Goal: Navigation & Orientation: Find specific page/section

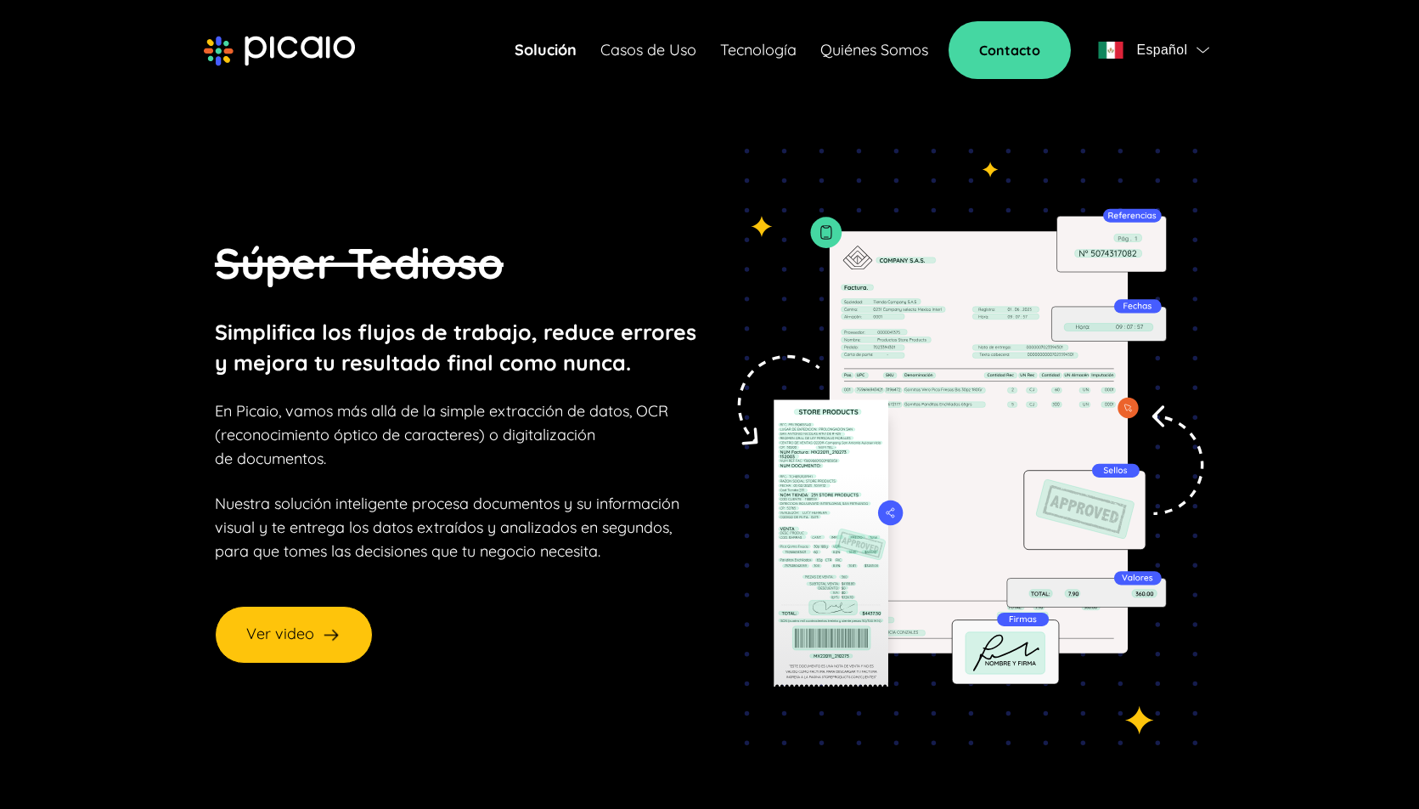
click at [629, 354] on p "Simplifica los flujos de trabajo, reduce errores y mejora tu resultado final co…" at bounding box center [456, 347] width 482 height 61
drag, startPoint x: 609, startPoint y: 395, endPoint x: 893, endPoint y: 395, distance: 283.7
click at [894, 395] on section "Súper Tedioso Simplifica los flujos de trabajo, reduce errores y mejora tu resu…" at bounding box center [709, 447] width 1221 height 732
click at [893, 395] on section "Súper Tedio Simplifica los flujos de trabajo, reduce errores y mejora tu result…" at bounding box center [709, 447] width 1221 height 732
click at [753, 51] on link "Tecnología" at bounding box center [758, 50] width 76 height 24
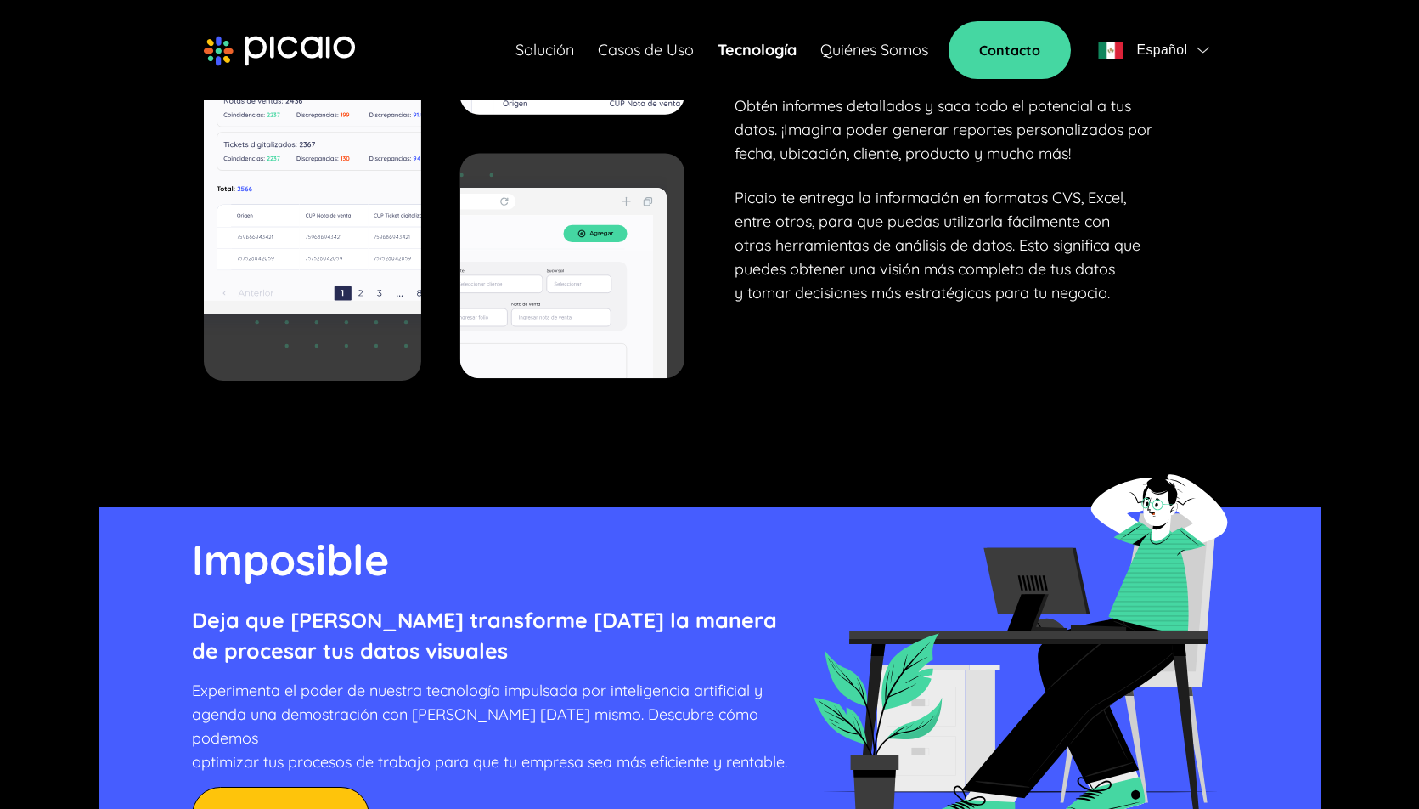
scroll to position [6585, 0]
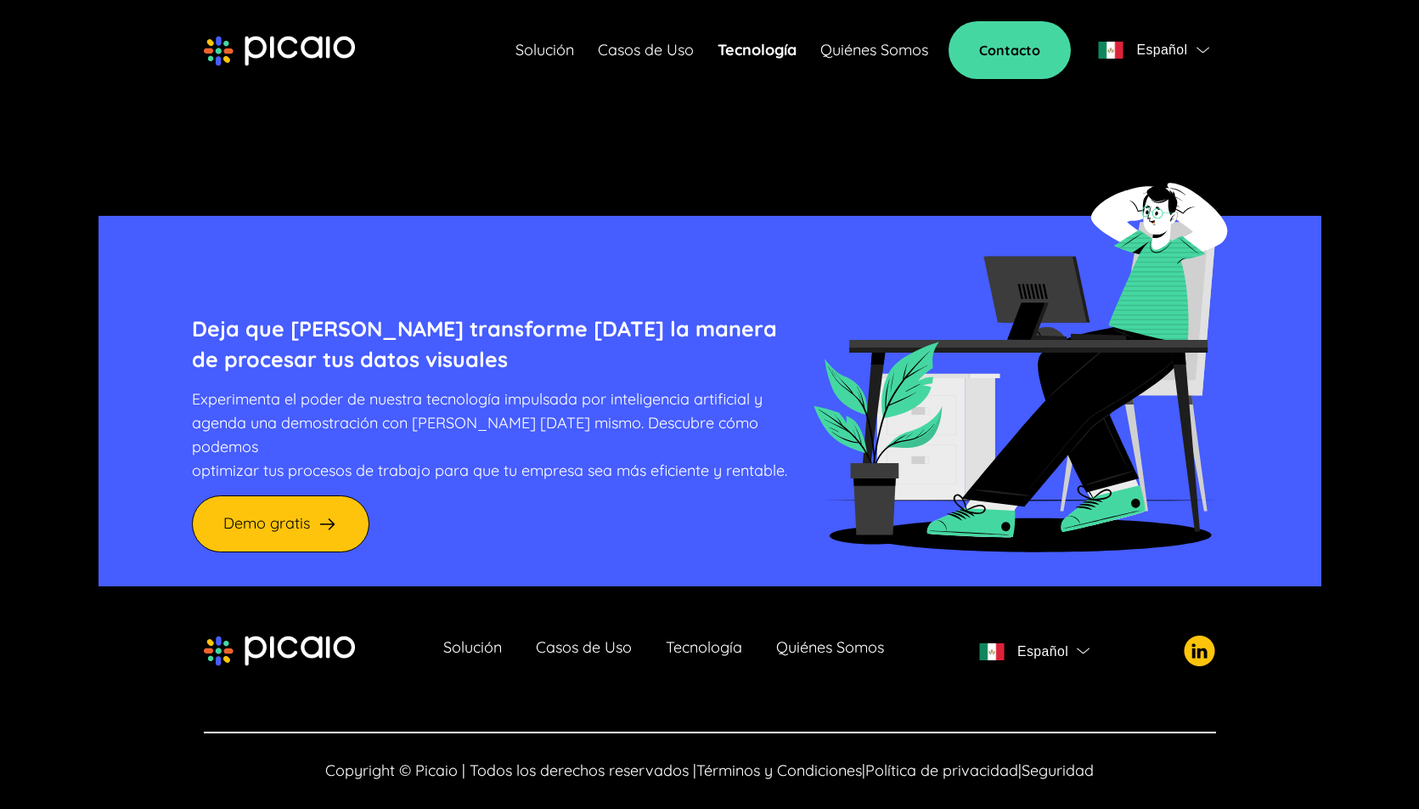
click at [482, 358] on p "Deja que [PERSON_NAME] transforme [DATE] la manera de procesar tus datos visual…" at bounding box center [502, 343] width 621 height 61
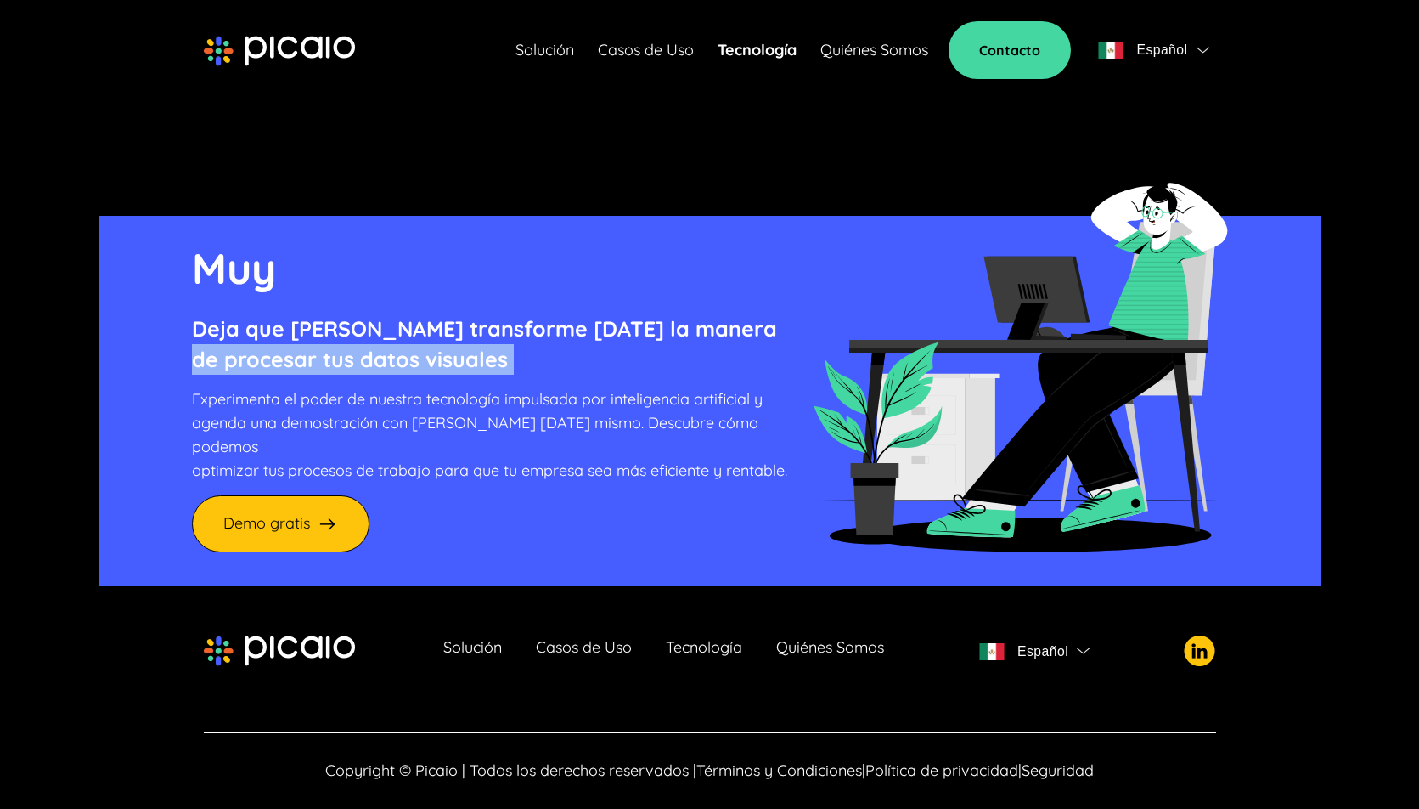
click at [482, 358] on p "Deja que [PERSON_NAME] transforme [DATE] la manera de procesar tus datos visual…" at bounding box center [502, 343] width 621 height 61
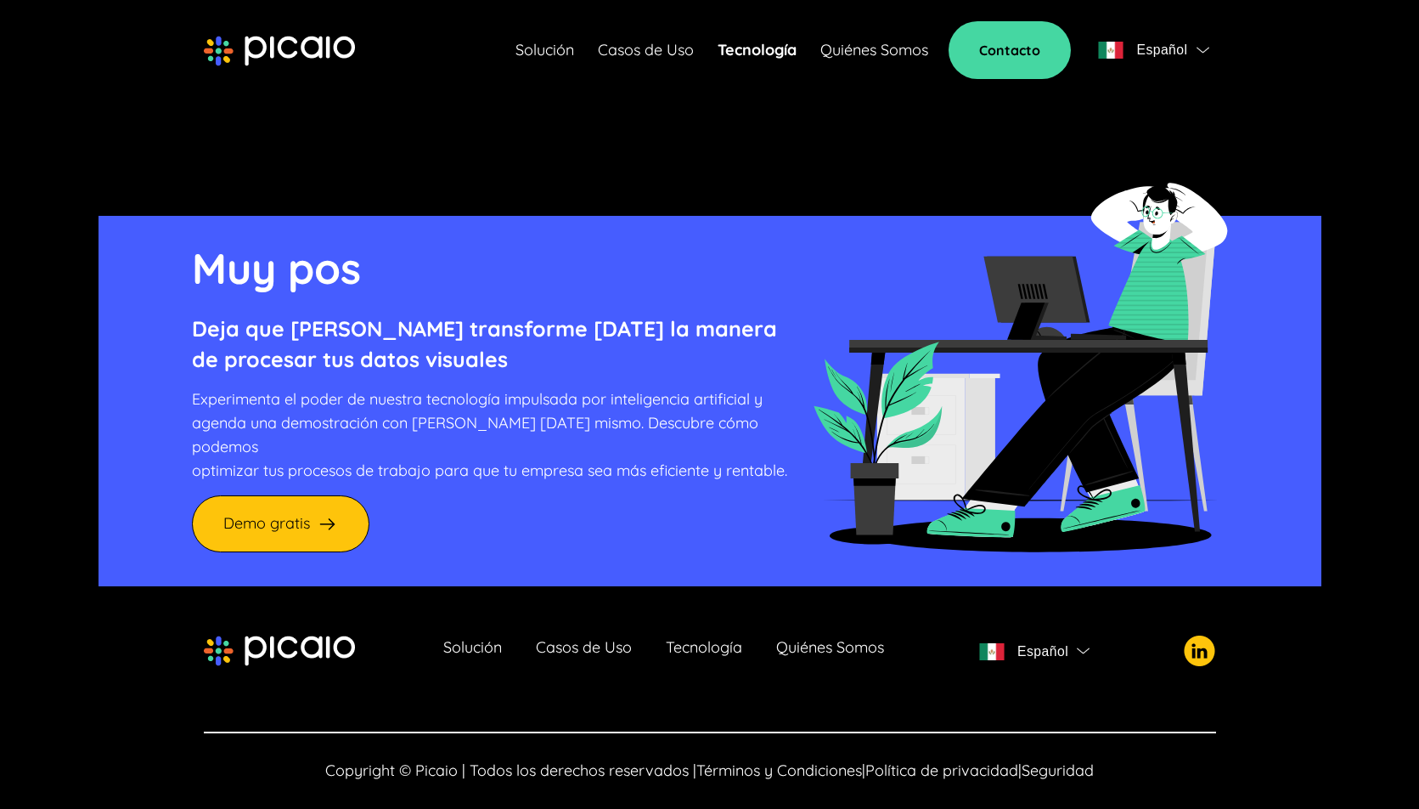
click at [519, 442] on p "Experimenta el poder de nuestra tecnología impulsada por inteligencia artificia…" at bounding box center [502, 434] width 621 height 95
click at [807, 639] on link "Quiénes Somos" at bounding box center [830, 651] width 108 height 24
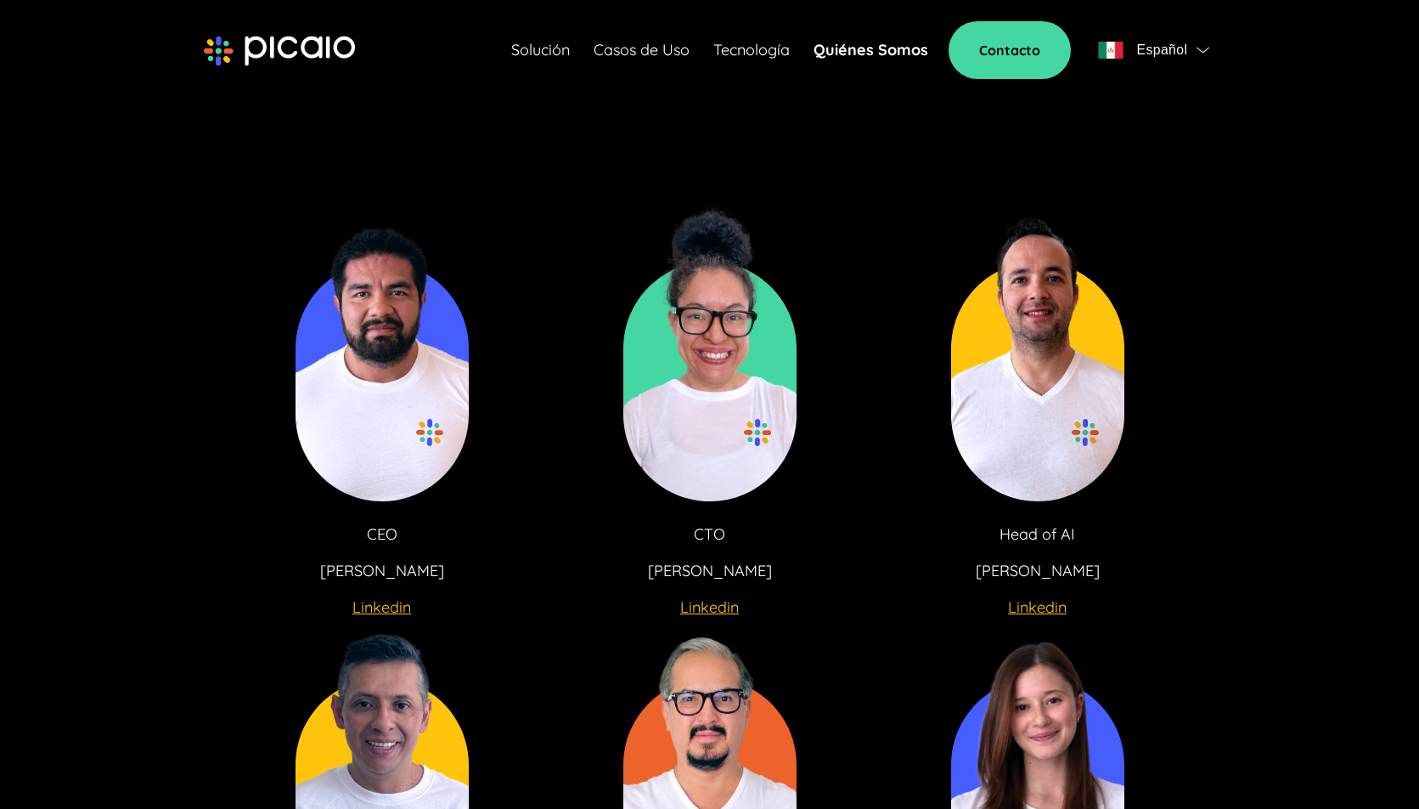
scroll to position [3032, 0]
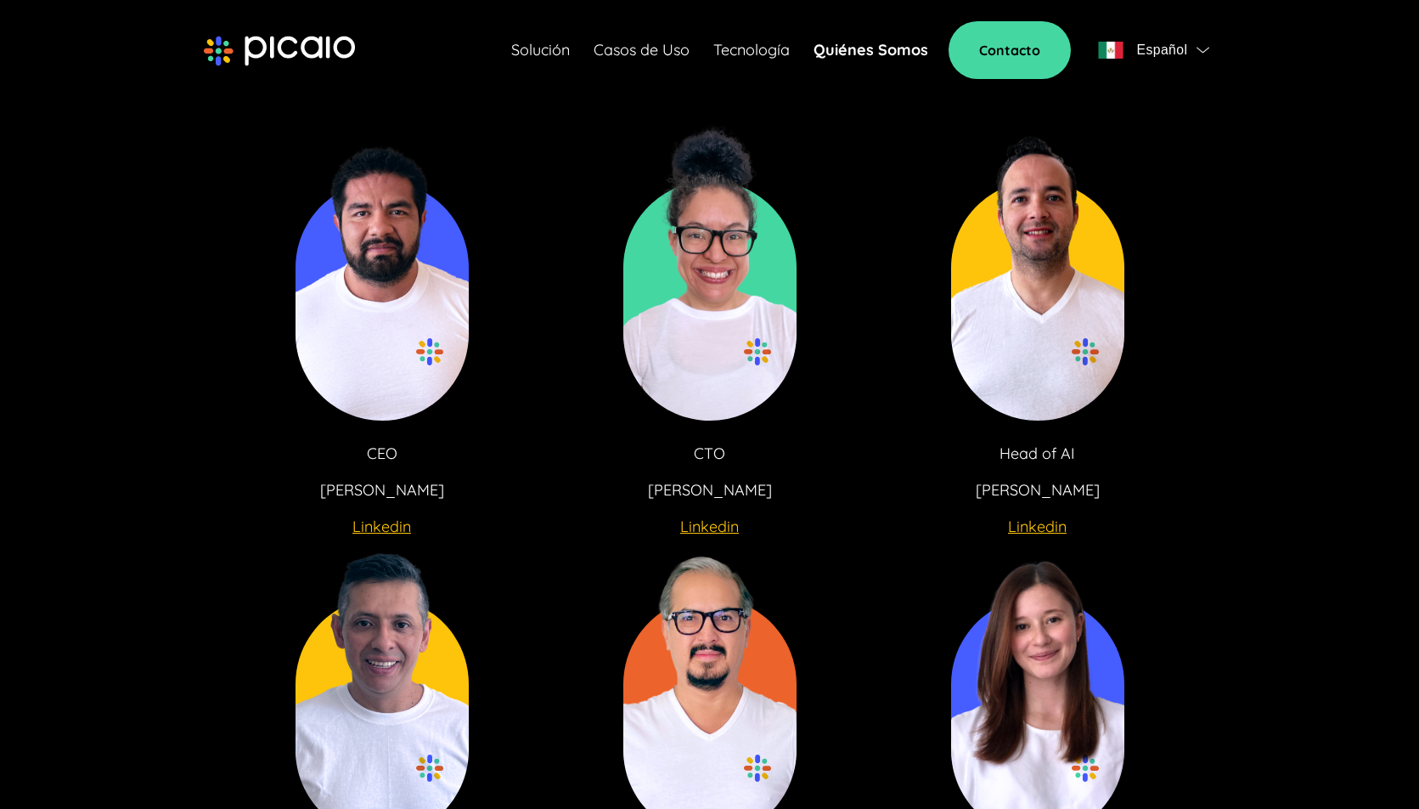
click at [405, 535] on u "Linkedin" at bounding box center [382, 526] width 59 height 20
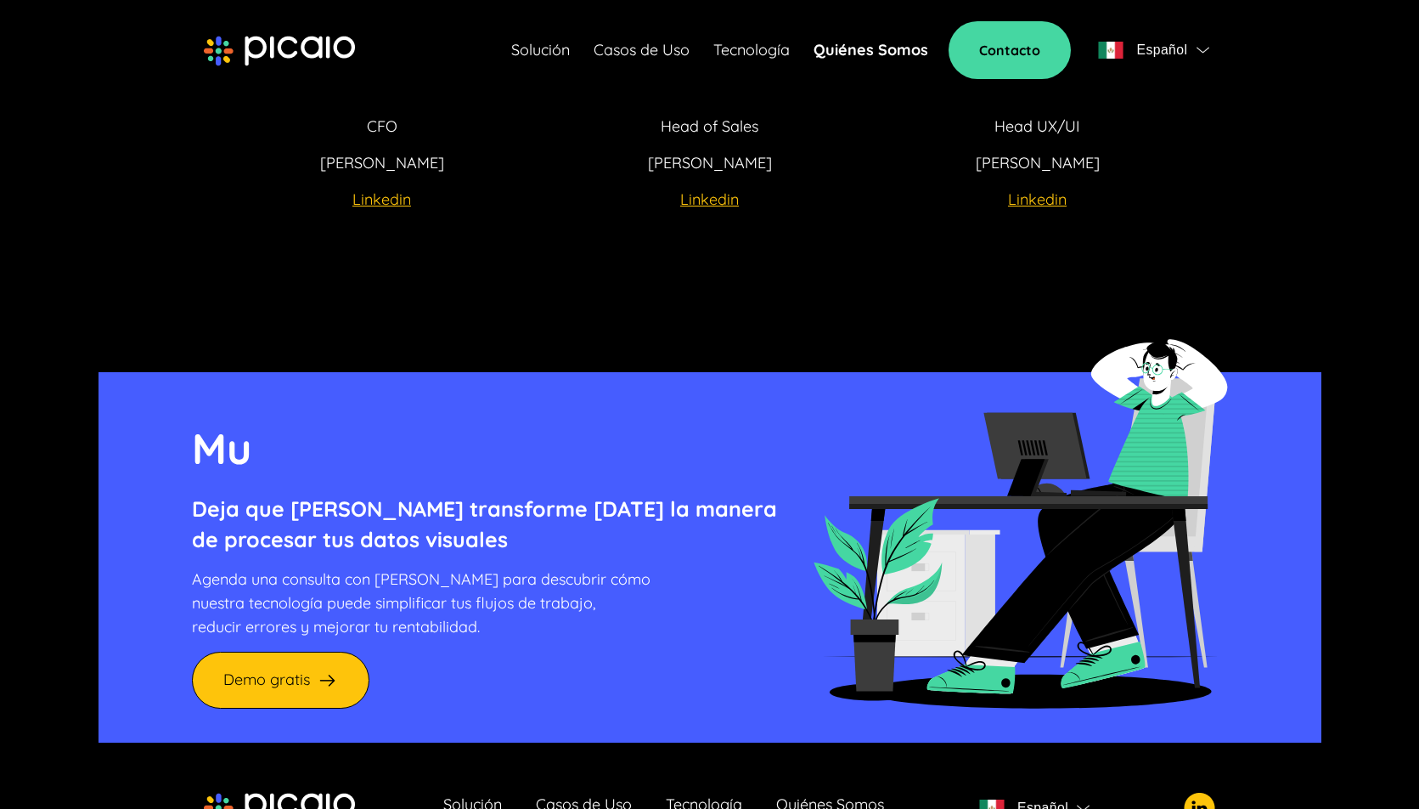
scroll to position [3954, 0]
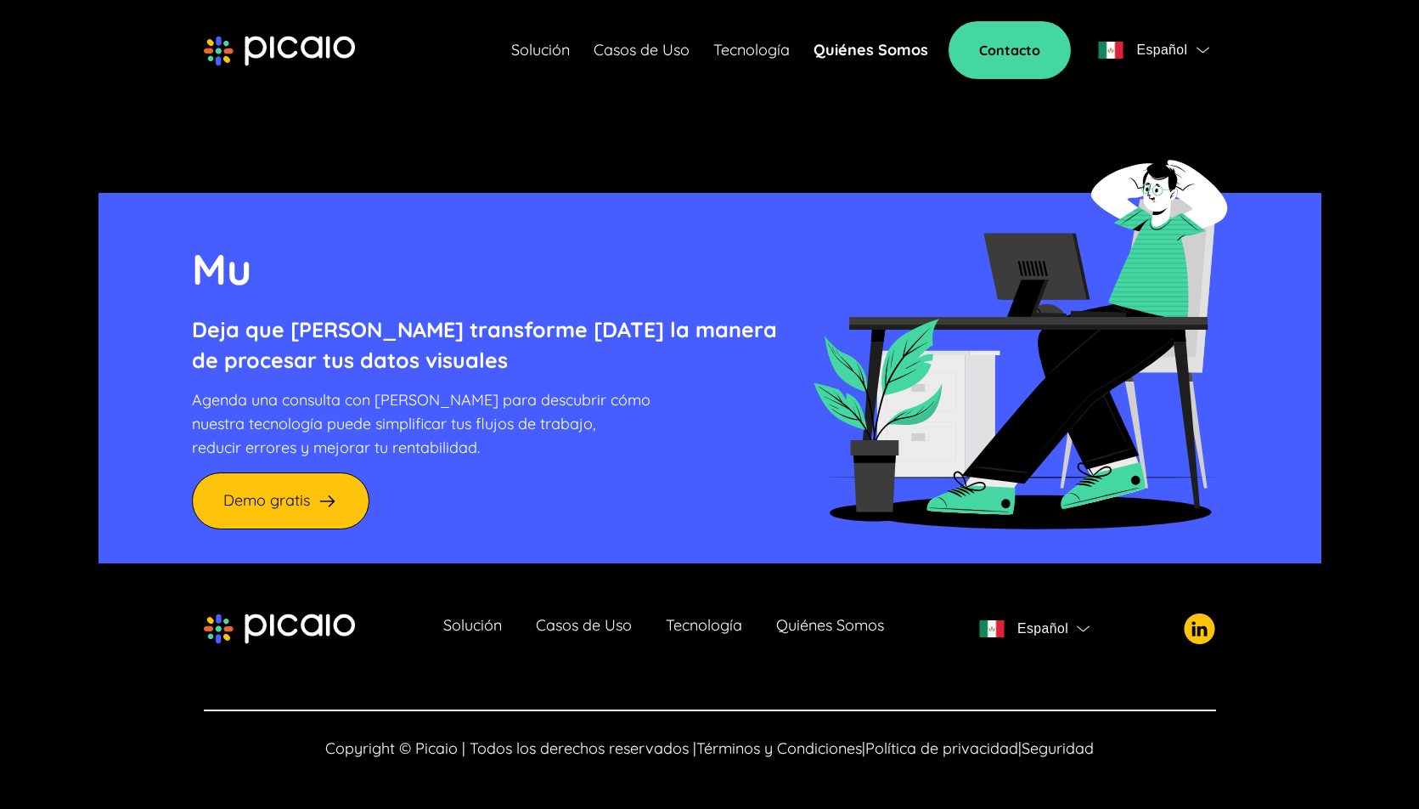
click at [1207, 634] on img at bounding box center [1199, 628] width 31 height 31
